Goal: Transaction & Acquisition: Book appointment/travel/reservation

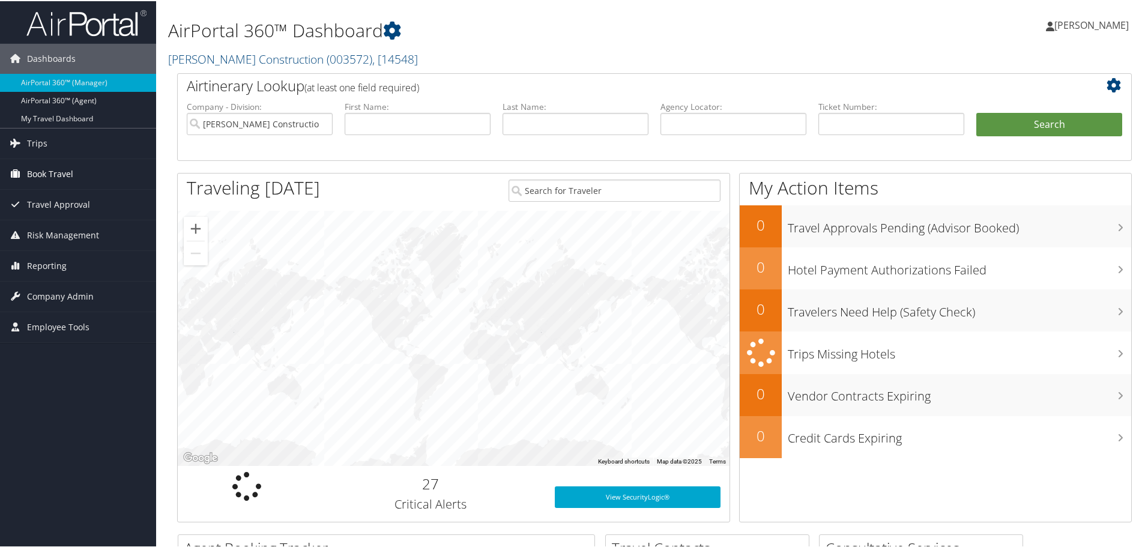
click at [38, 168] on span "Book Travel" at bounding box center [50, 173] width 46 height 30
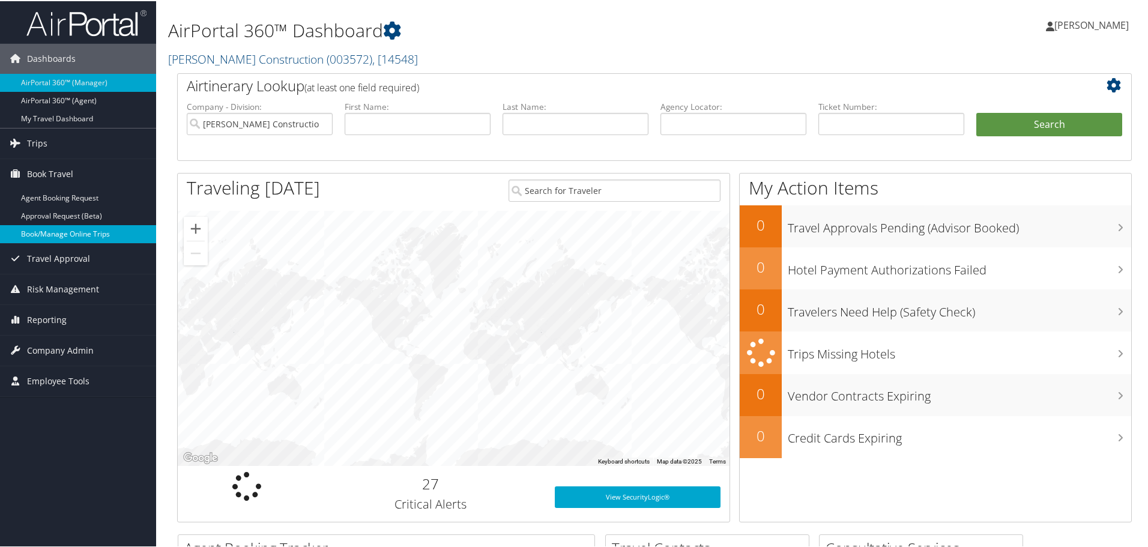
click at [46, 230] on link "Book/Manage Online Trips" at bounding box center [78, 233] width 156 height 18
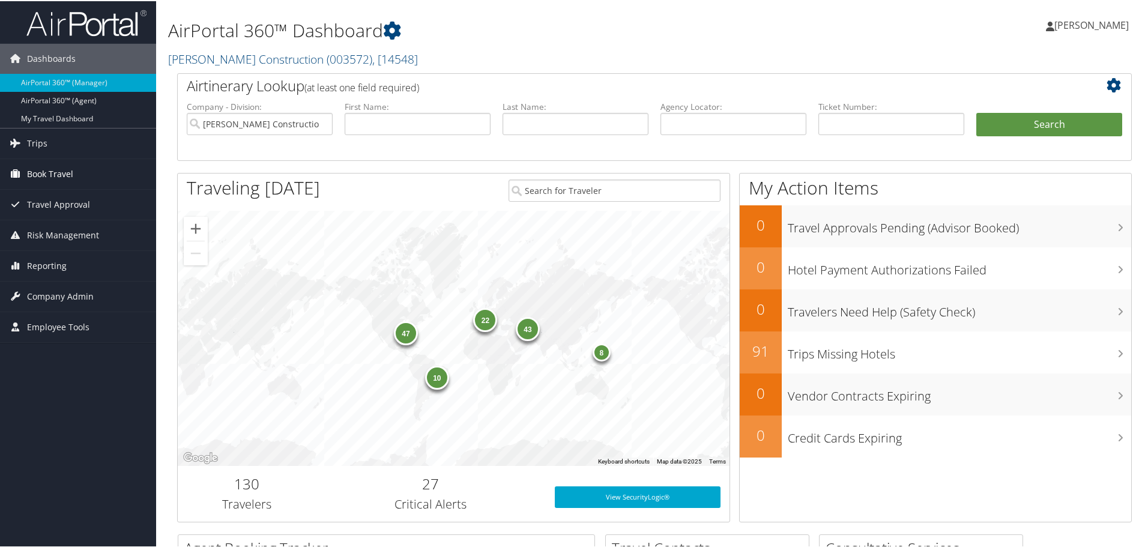
click at [50, 169] on span "Book Travel" at bounding box center [50, 173] width 46 height 30
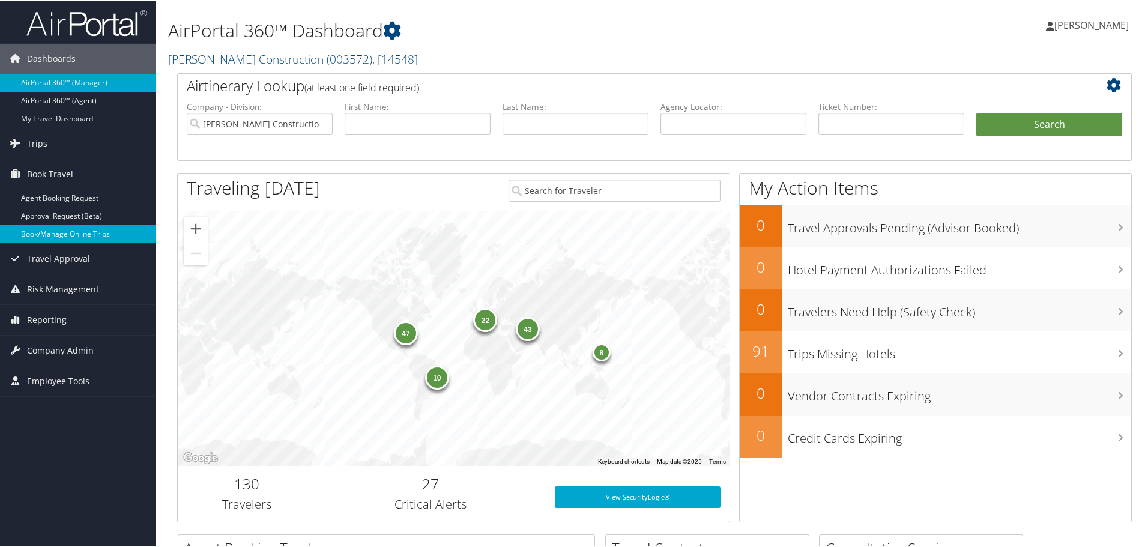
click at [56, 229] on link "Book/Manage Online Trips" at bounding box center [78, 233] width 156 height 18
